Goal: Find specific page/section: Find specific page/section

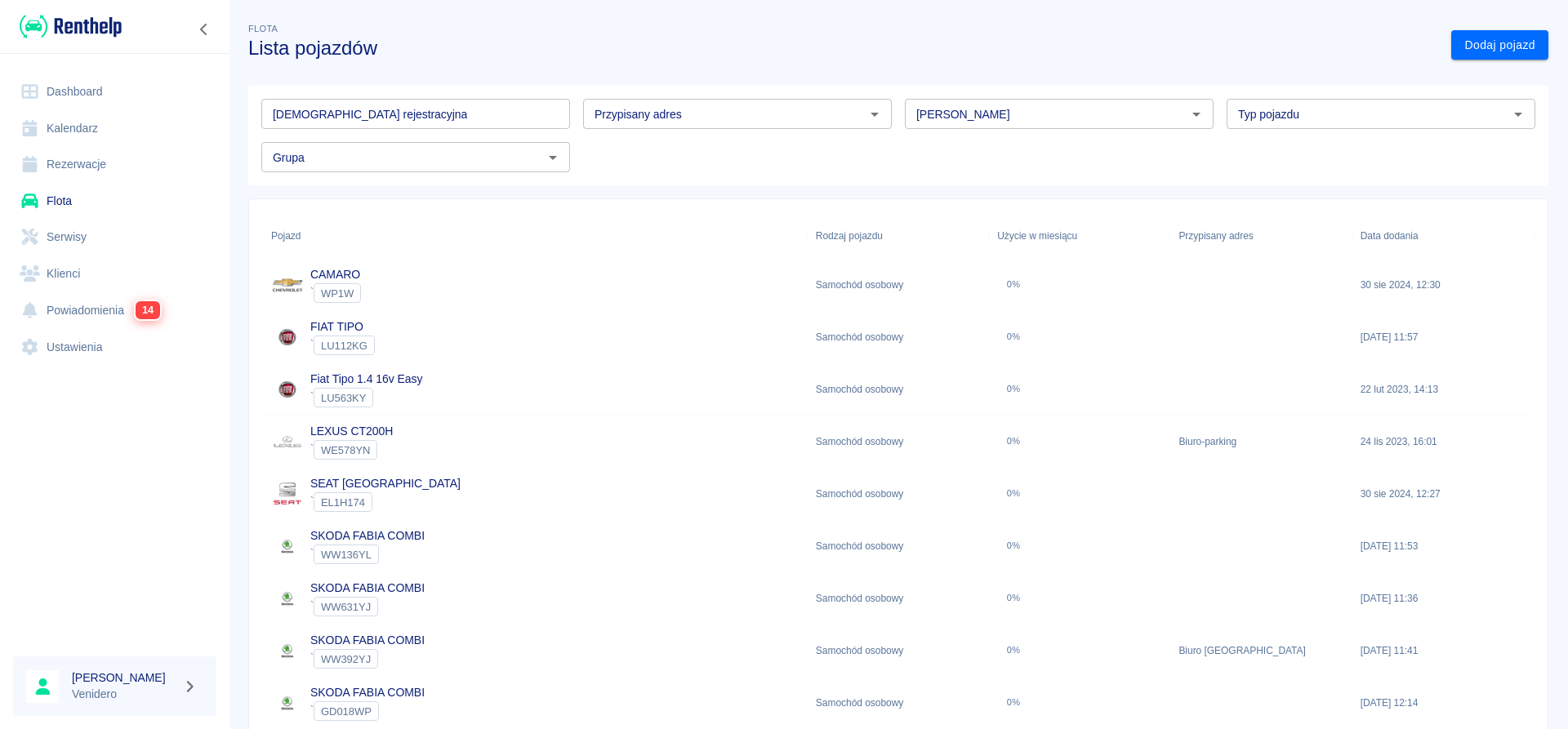
click at [408, 112] on input "[DEMOGRAPHIC_DATA] rejestracyjna" at bounding box center [416, 114] width 309 height 30
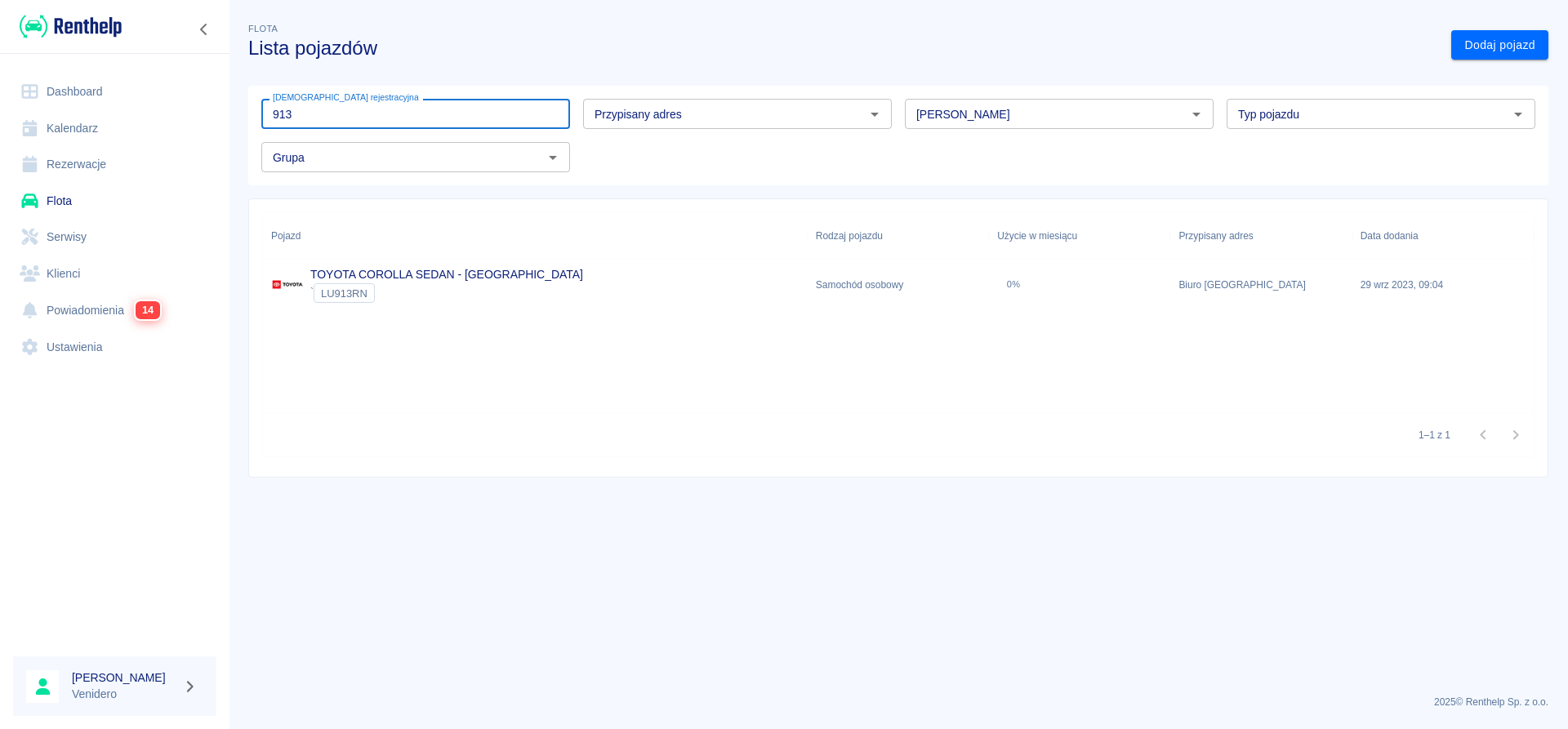
type input "913"
click at [411, 274] on link "TOYOTA COROLLA SEDAN - KRAKÓW" at bounding box center [446, 275] width 273 height 13
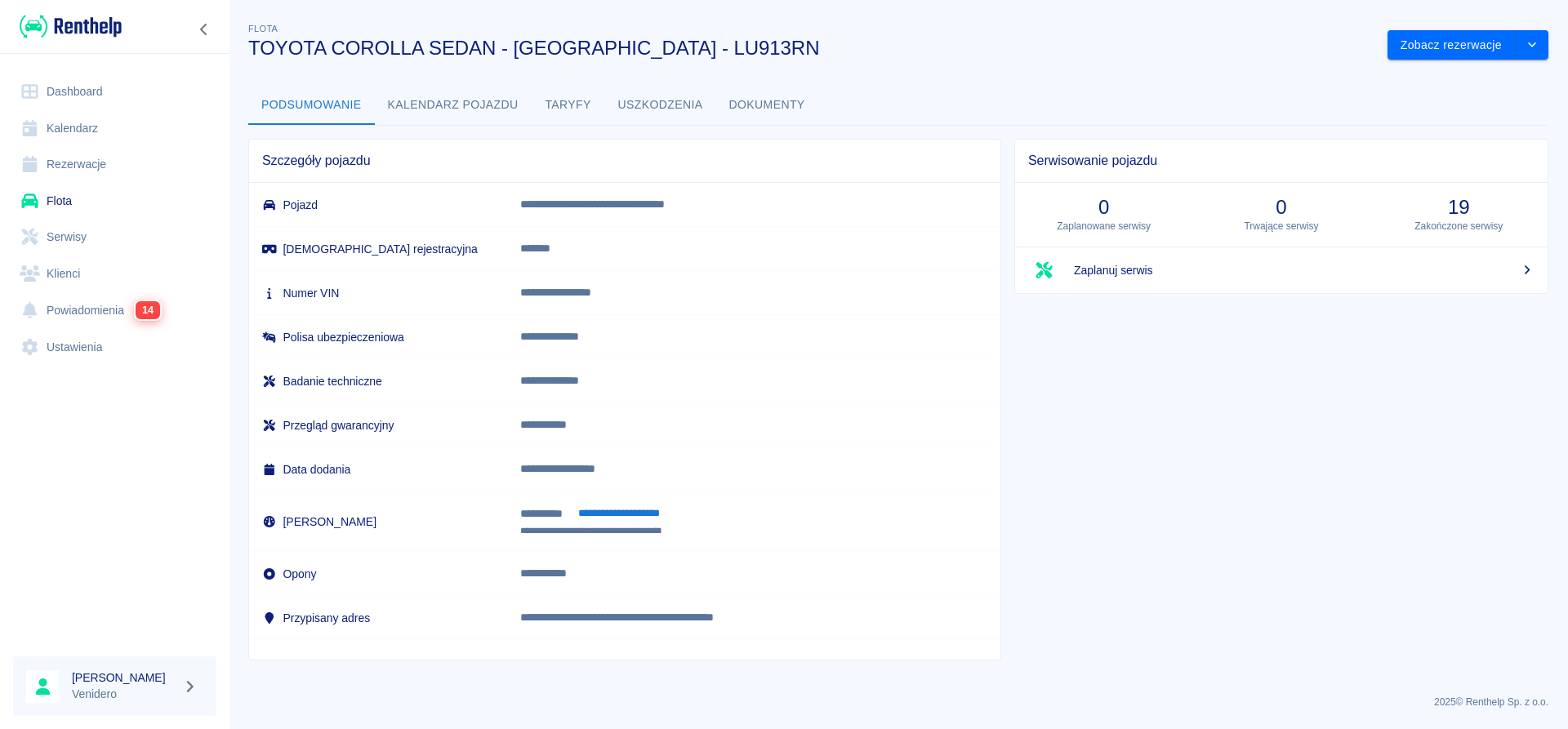
click at [601, 290] on p "**********" at bounding box center [738, 293] width 436 height 17
copy p "**********"
click at [766, 104] on button "Dokumenty" at bounding box center [767, 104] width 102 height 39
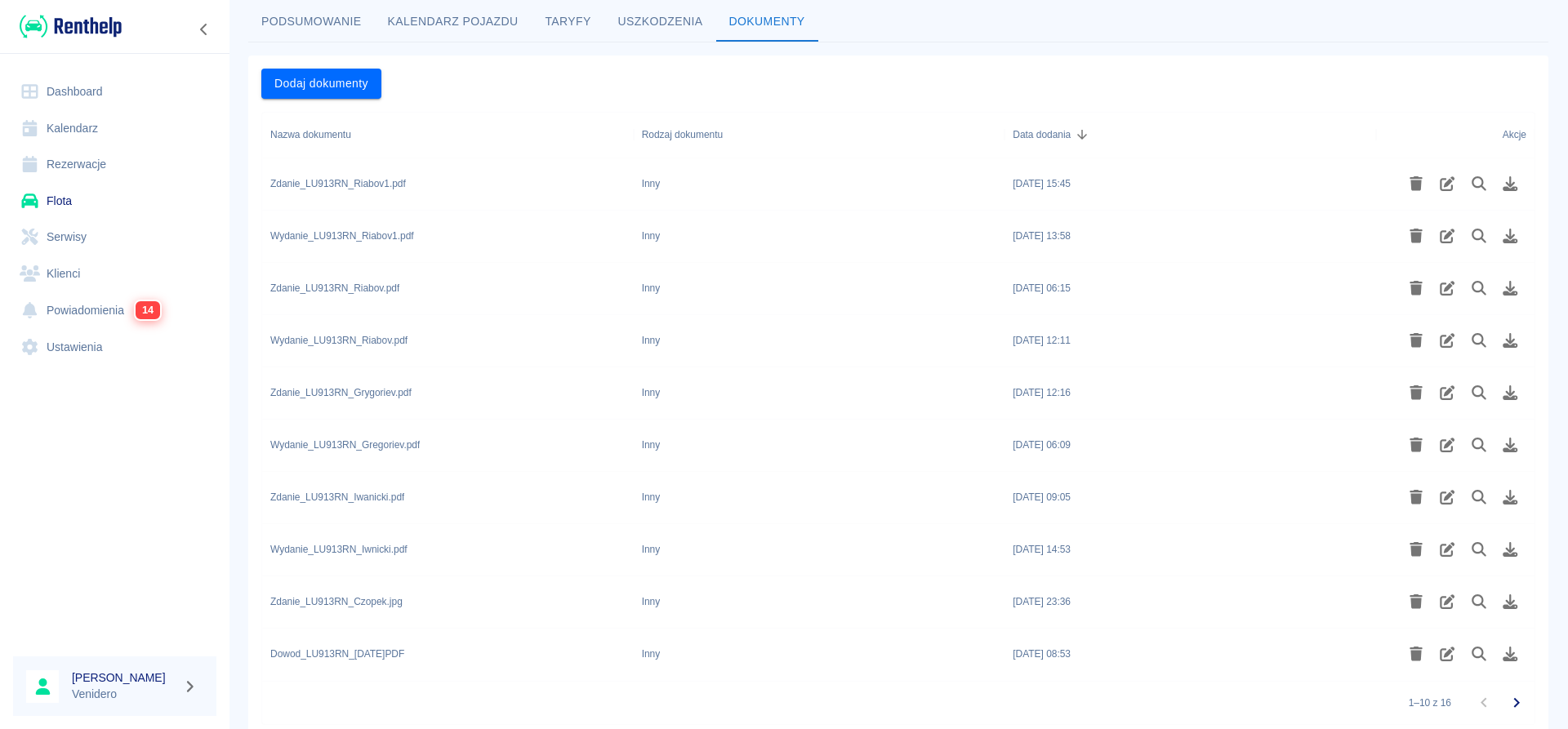
scroll to position [139, 0]
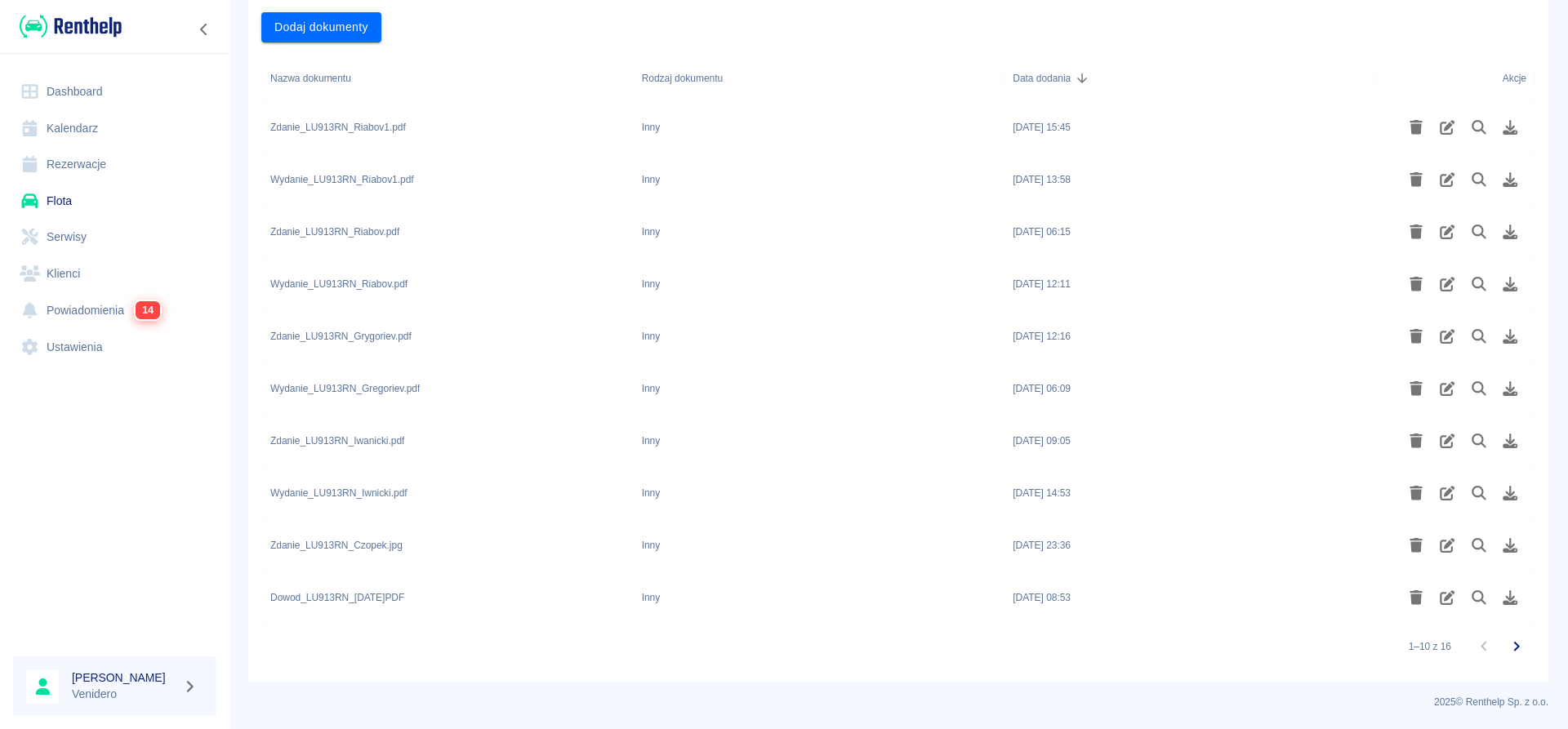
click at [1518, 644] on icon "Przejdź do następnej strony" at bounding box center [1517, 647] width 20 height 20
click at [1522, 645] on icon "Przejdź do następnej strony" at bounding box center [1517, 647] width 20 height 20
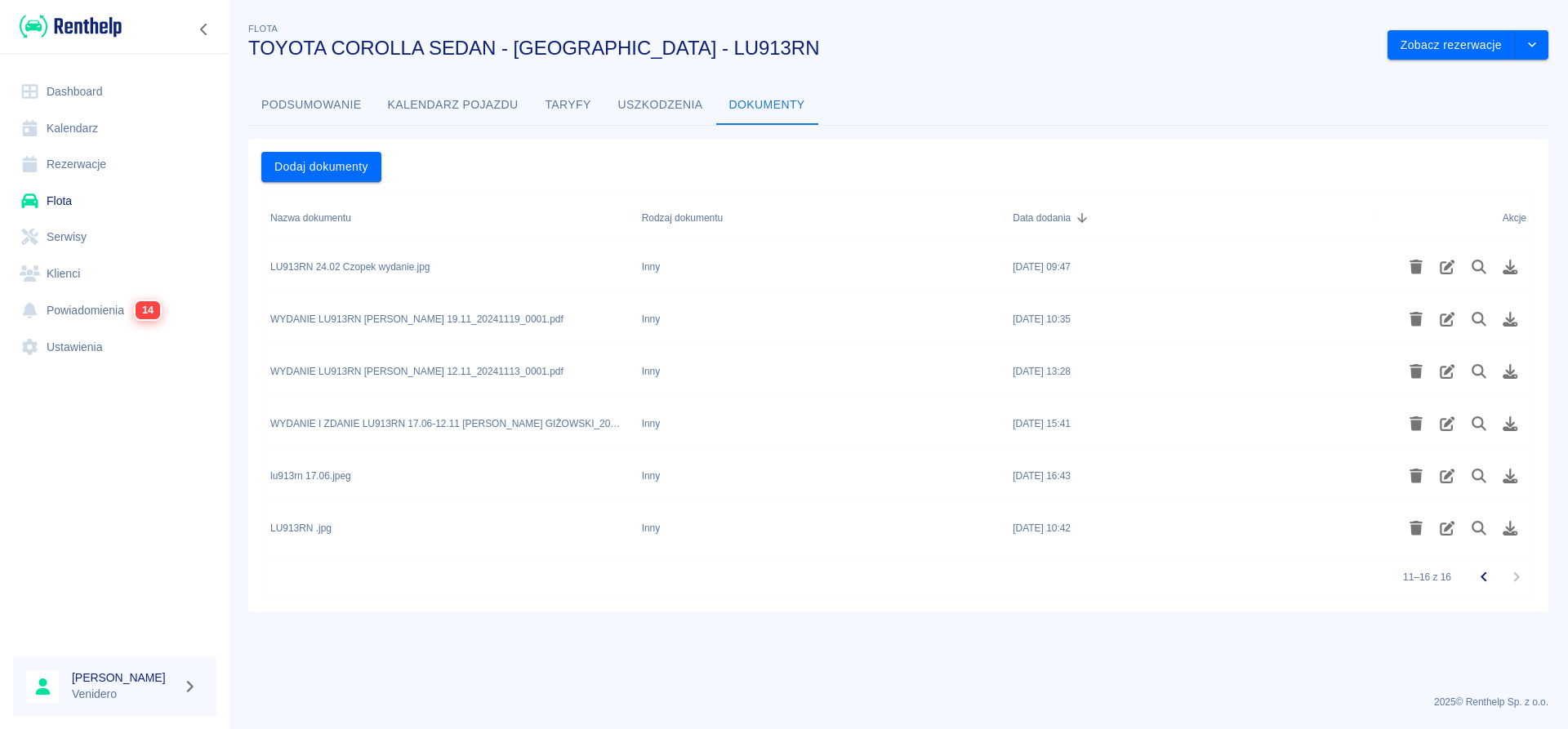
scroll to position [0, 0]
click at [1489, 579] on icon "Przejdź do poprzedniej strony" at bounding box center [1484, 577] width 20 height 20
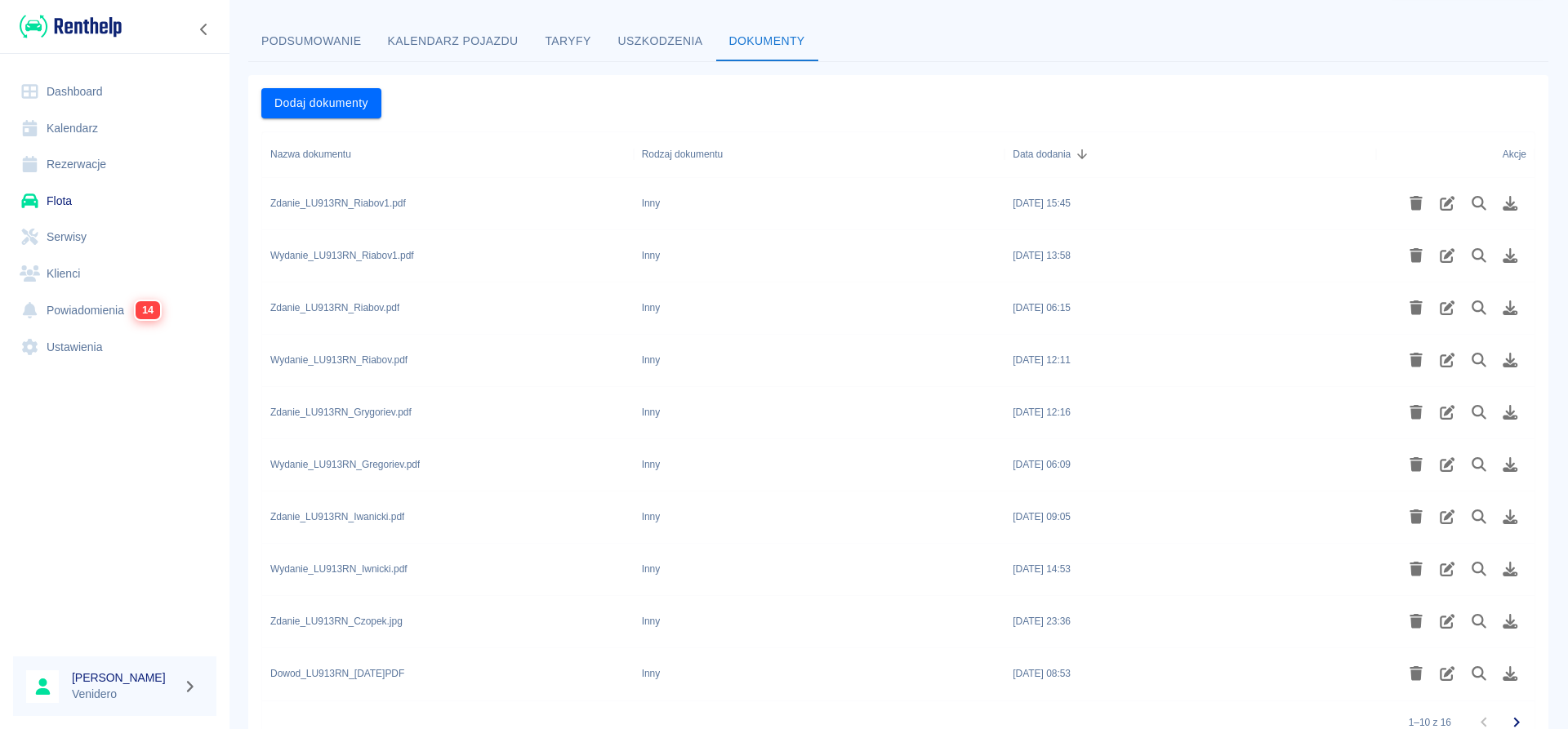
scroll to position [139, 0]
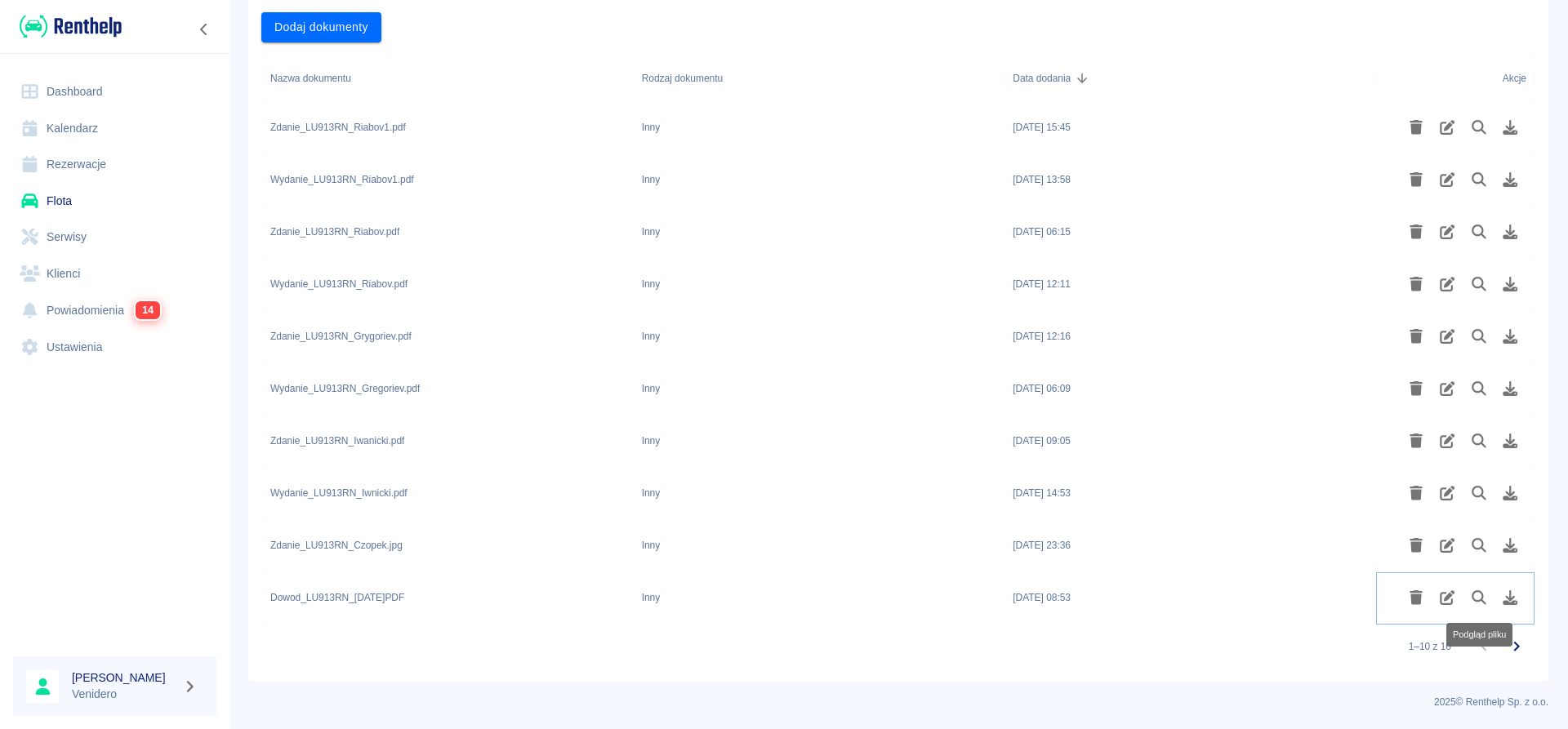
click at [1476, 600] on icon "Podgląd pliku" at bounding box center [1479, 598] width 19 height 15
